Goal: Transaction & Acquisition: Purchase product/service

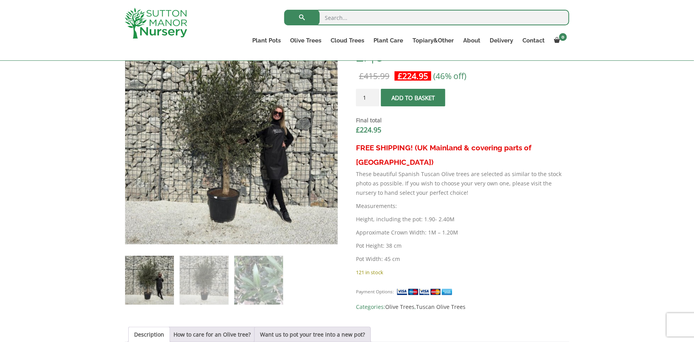
scroll to position [273, 0]
click at [163, 271] on img at bounding box center [149, 280] width 49 height 49
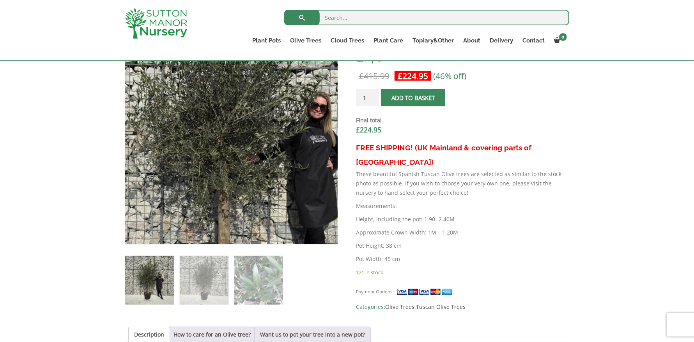
click at [229, 121] on img at bounding box center [234, 152] width 390 height 390
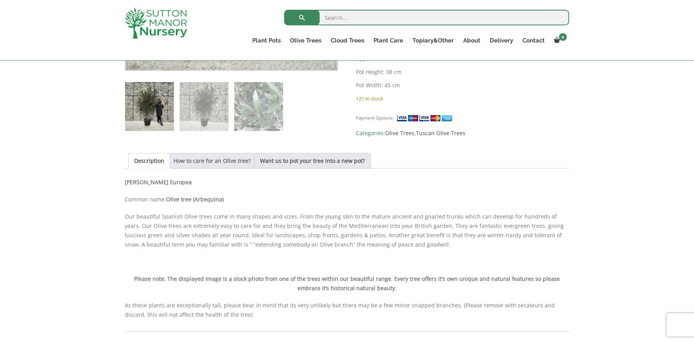
scroll to position [389, 0]
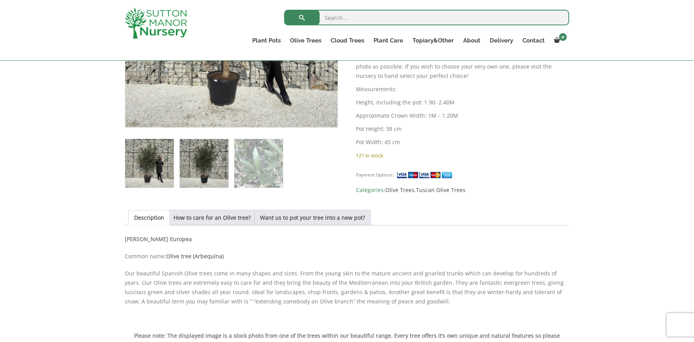
click at [213, 181] on img at bounding box center [204, 163] width 49 height 49
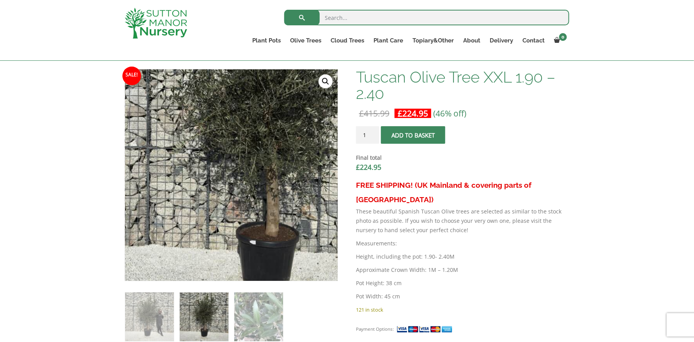
scroll to position [234, 0]
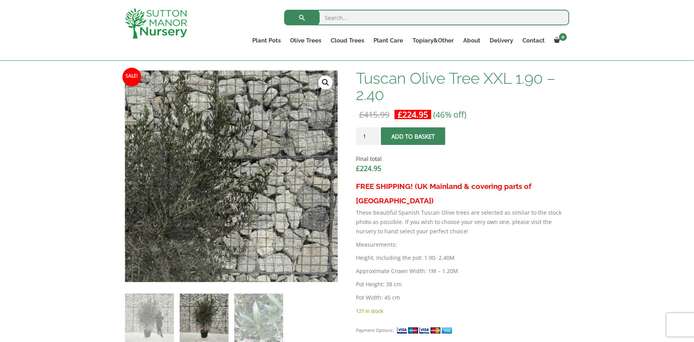
click at [329, 76] on link "🔍" at bounding box center [326, 83] width 14 height 14
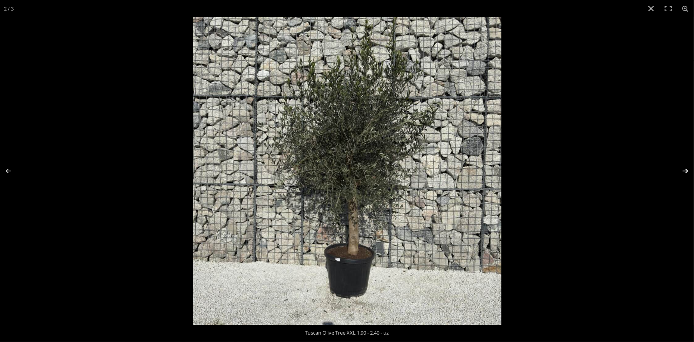
click at [687, 175] on button "Next (arrow right)" at bounding box center [680, 171] width 27 height 39
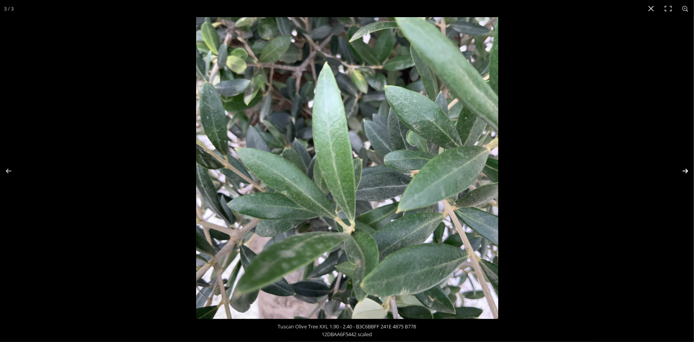
click at [687, 175] on button "Next (arrow right)" at bounding box center [680, 171] width 27 height 39
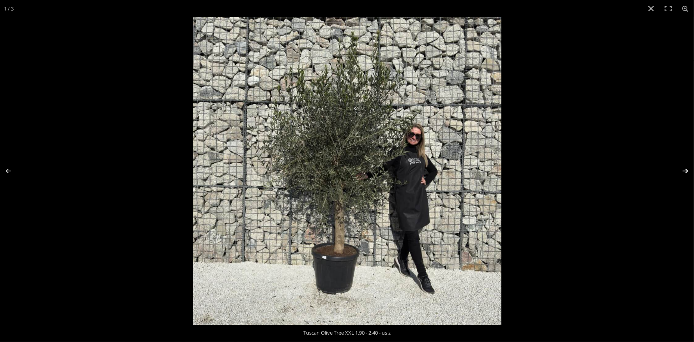
click at [687, 175] on button "Next (arrow right)" at bounding box center [680, 171] width 27 height 39
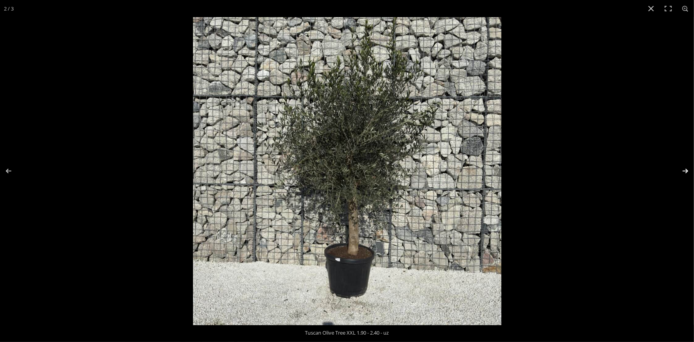
click at [687, 175] on button "Next (arrow right)" at bounding box center [680, 171] width 27 height 39
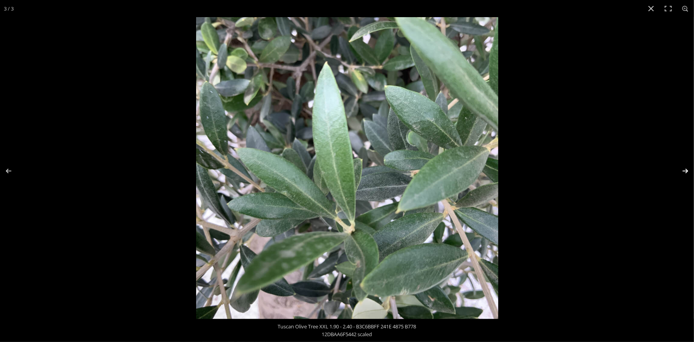
click at [687, 175] on button "Next (arrow right)" at bounding box center [680, 171] width 27 height 39
